Goal: Transaction & Acquisition: Book appointment/travel/reservation

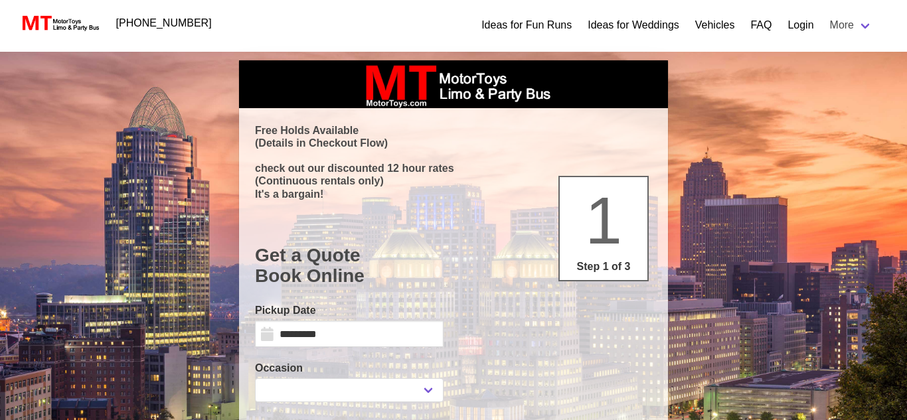
select select
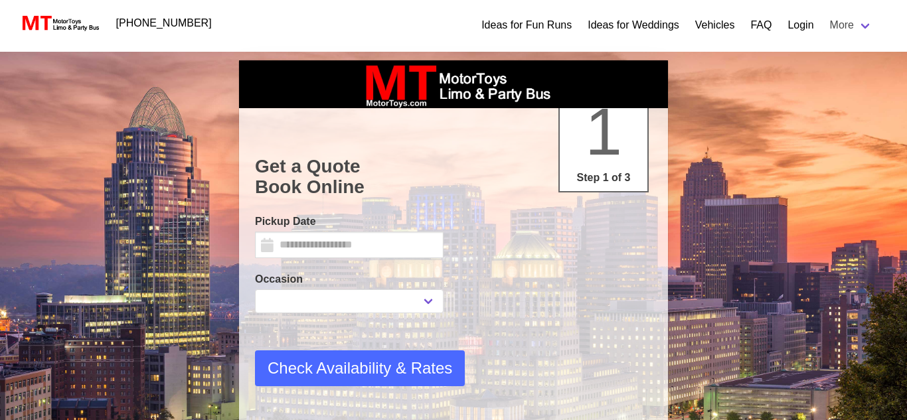
select select
type input "*********"
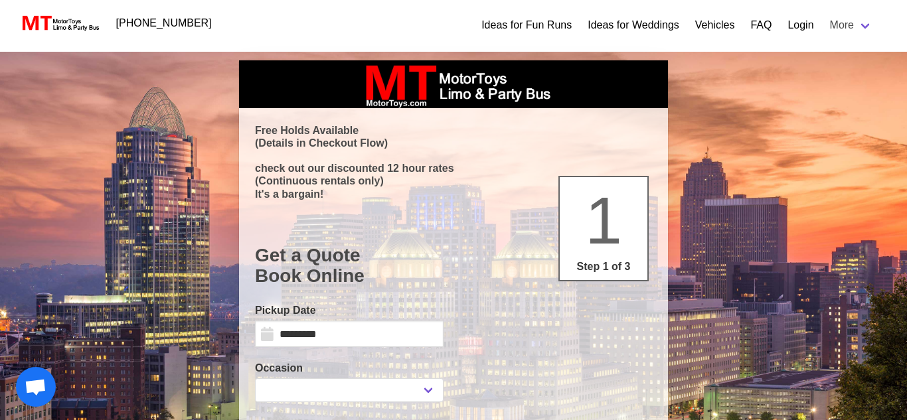
select select
